Goal: Task Accomplishment & Management: Manage account settings

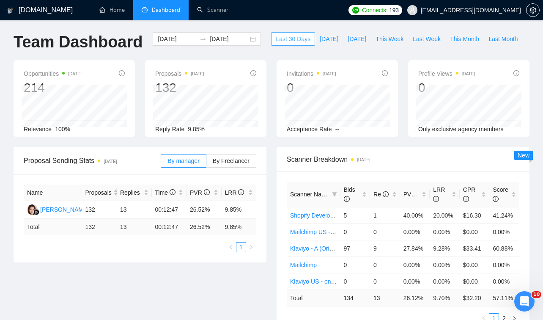
click at [294, 35] on span "Last 30 Days" at bounding box center [293, 38] width 35 height 9
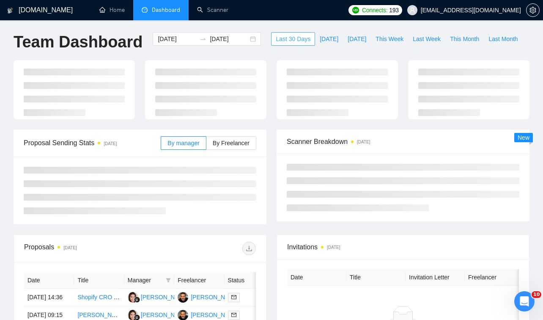
type input "[DATE]"
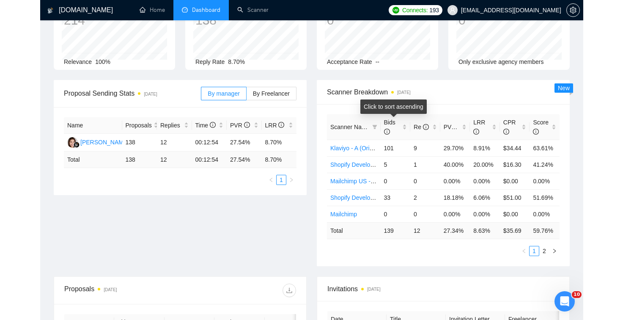
scroll to position [77, 0]
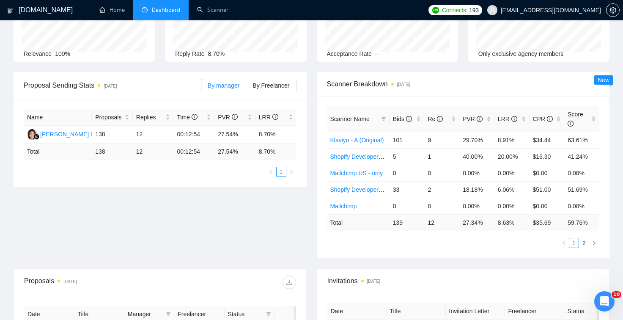
click at [543, 244] on icon "right" at bounding box center [594, 242] width 5 height 5
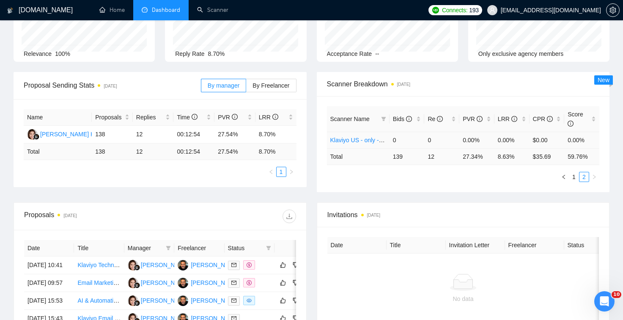
click at [362, 142] on link "Klaviyo US - only - A TEST (Original)" at bounding box center [379, 140] width 96 height 7
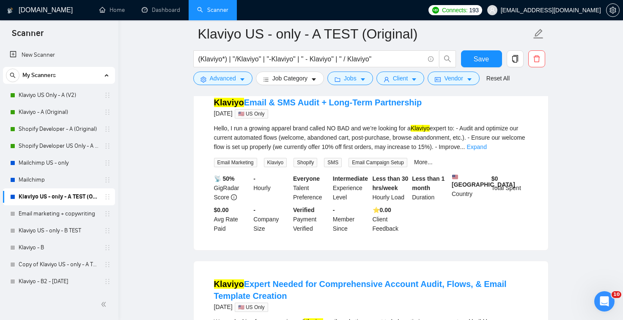
scroll to position [690, 0]
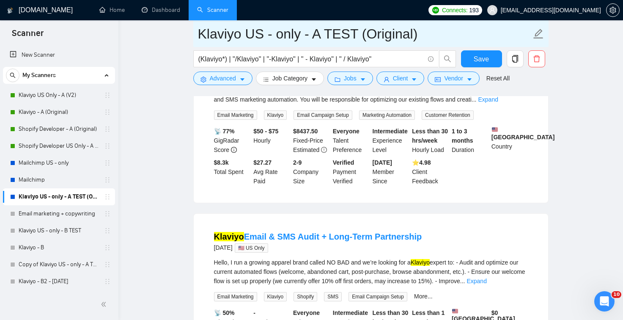
click at [275, 37] on input "Klaviyo US - only - A TEST (Original)" at bounding box center [365, 33] width 334 height 21
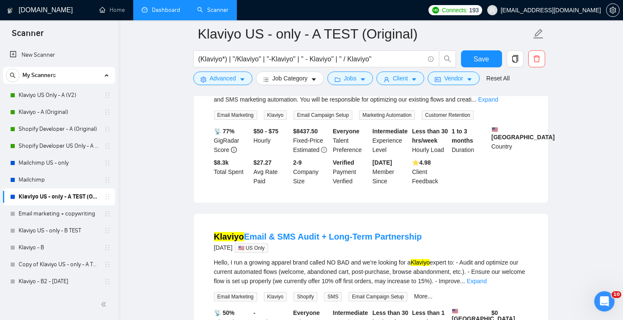
click at [158, 12] on link "Dashboard" at bounding box center [161, 9] width 39 height 7
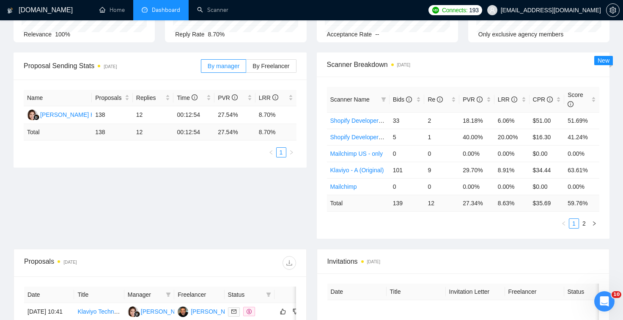
scroll to position [75, 0]
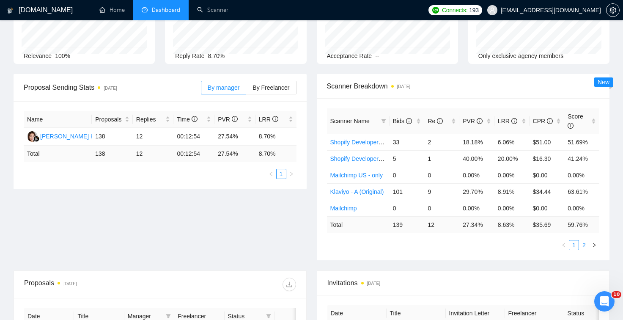
click at [543, 245] on link "2" at bounding box center [584, 244] width 9 height 9
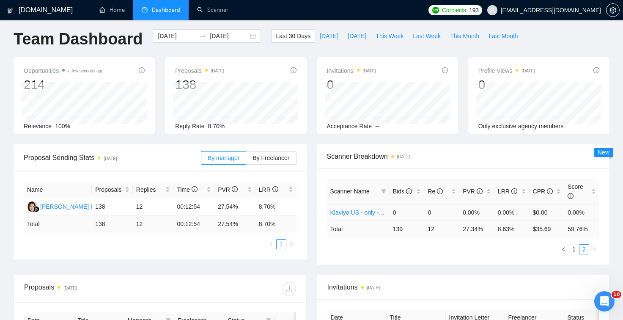
scroll to position [14, 0]
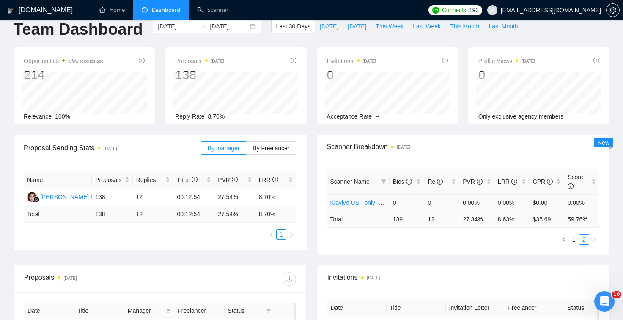
click at [372, 203] on link "Klaviyo US - only - A TEST (Original)" at bounding box center [379, 202] width 96 height 7
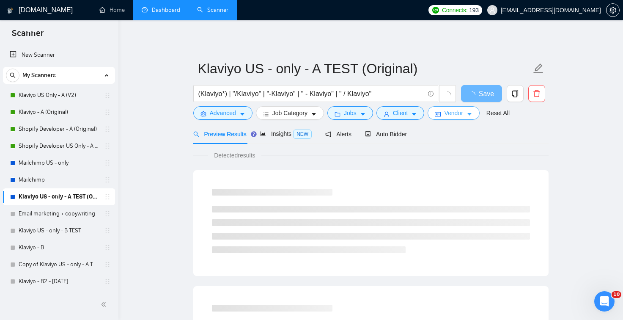
click at [455, 115] on span "Vendor" at bounding box center [453, 112] width 19 height 9
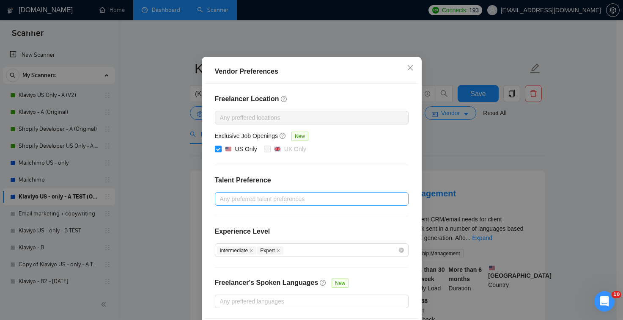
scroll to position [72, 0]
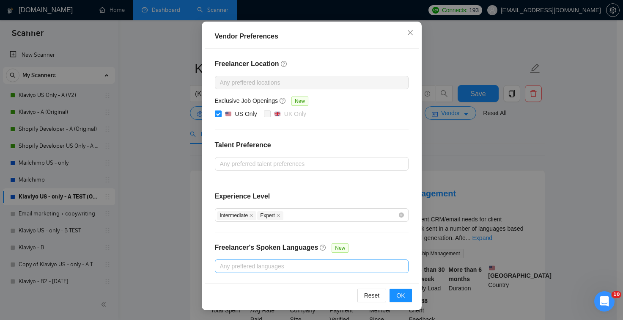
click at [317, 260] on div "Any preffered languages" at bounding box center [312, 266] width 194 height 14
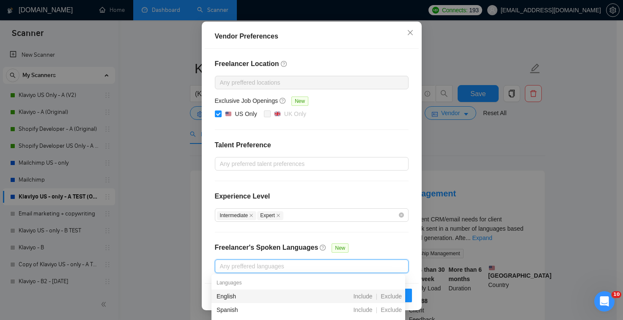
click at [358, 192] on div "Experience Level" at bounding box center [312, 199] width 194 height 17
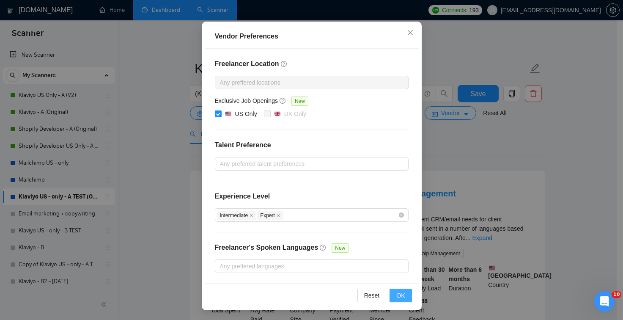
click at [391, 290] on button "OK" at bounding box center [401, 296] width 22 height 14
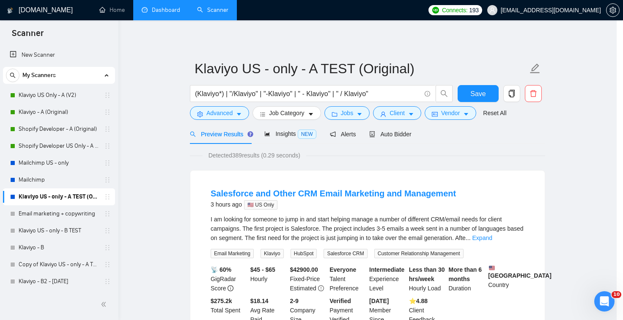
scroll to position [29, 0]
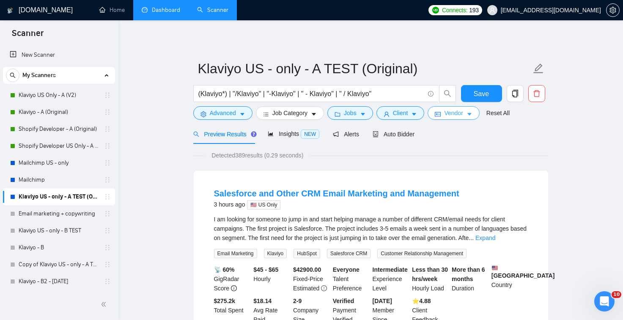
click at [472, 115] on icon "caret-down" at bounding box center [470, 114] width 4 height 3
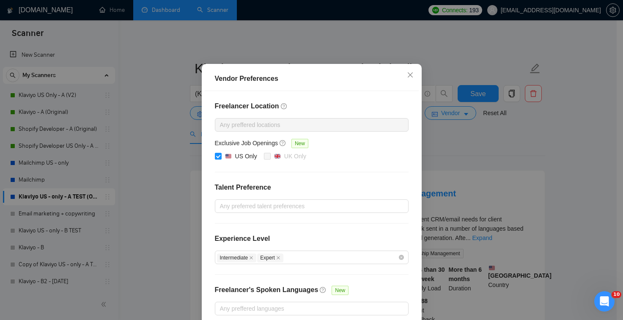
drag, startPoint x: 469, startPoint y: 140, endPoint x: 427, endPoint y: 138, distance: 41.5
click at [468, 140] on div "Vendor Preferences Freelancer Location Any preffered locations Exclusive Job Op…" at bounding box center [311, 160] width 623 height 320
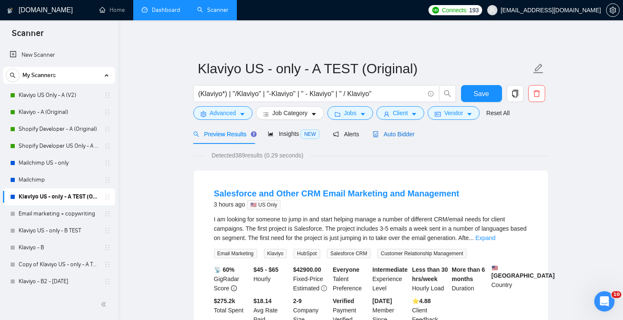
click at [396, 134] on span "Auto Bidder" at bounding box center [394, 134] width 42 height 7
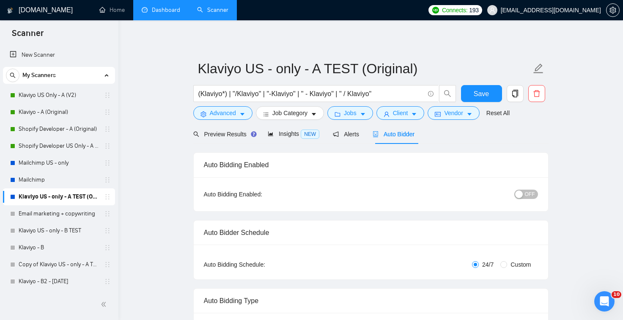
checkbox input "true"
click at [538, 197] on div "OFF" at bounding box center [482, 194] width 111 height 10
click at [531, 194] on span "OFF" at bounding box center [530, 194] width 10 height 9
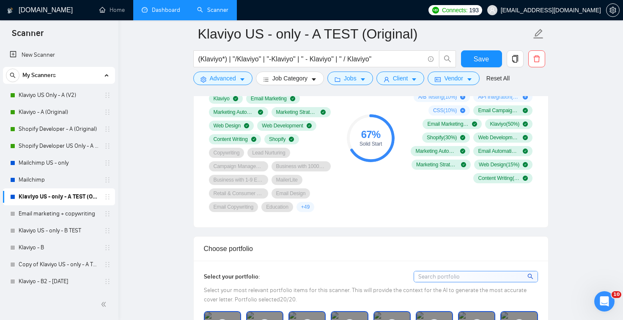
scroll to position [558, 0]
